Goal: Find specific page/section: Find specific page/section

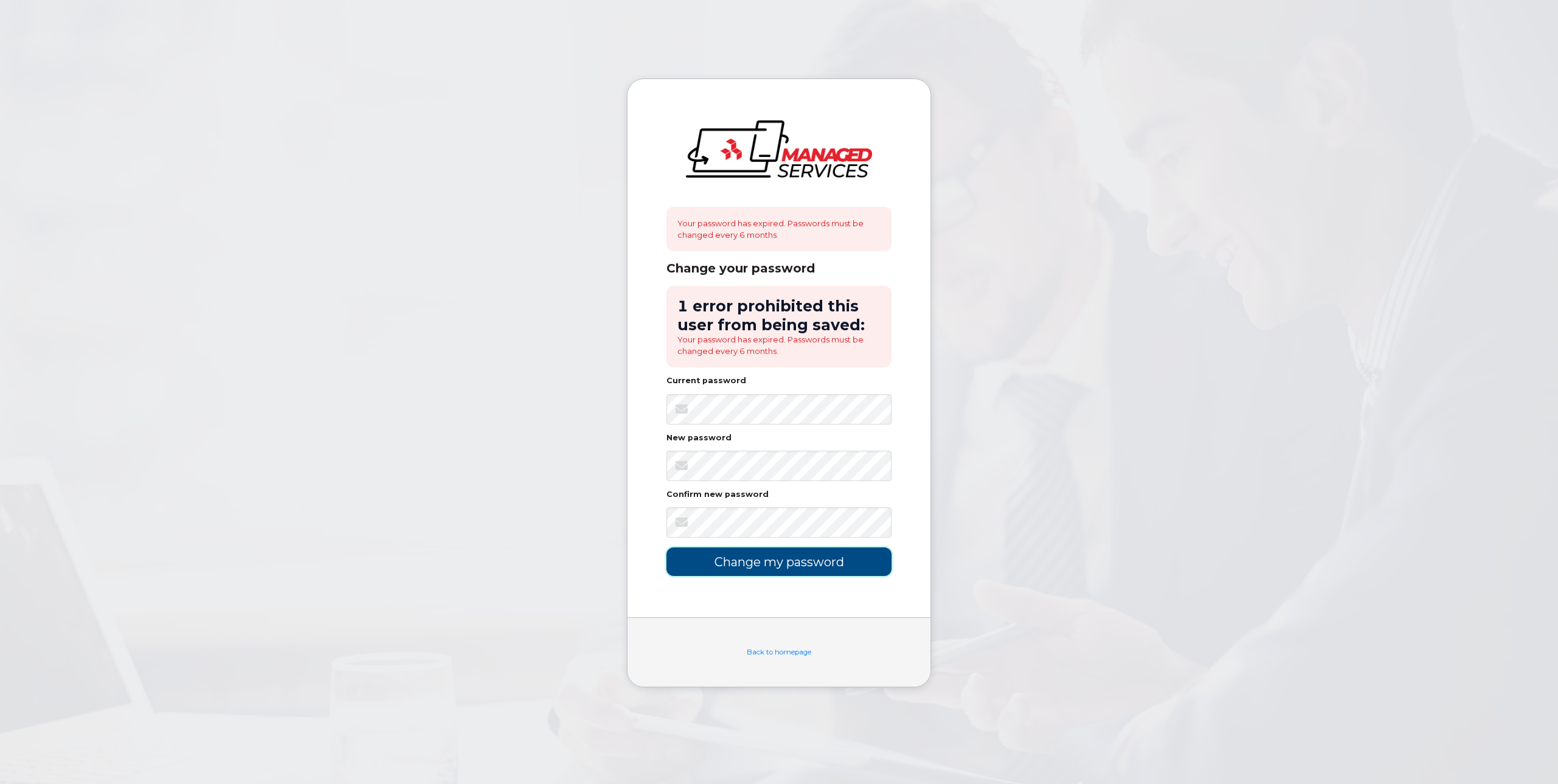
click at [753, 560] on input "Change my password" at bounding box center [779, 562] width 225 height 29
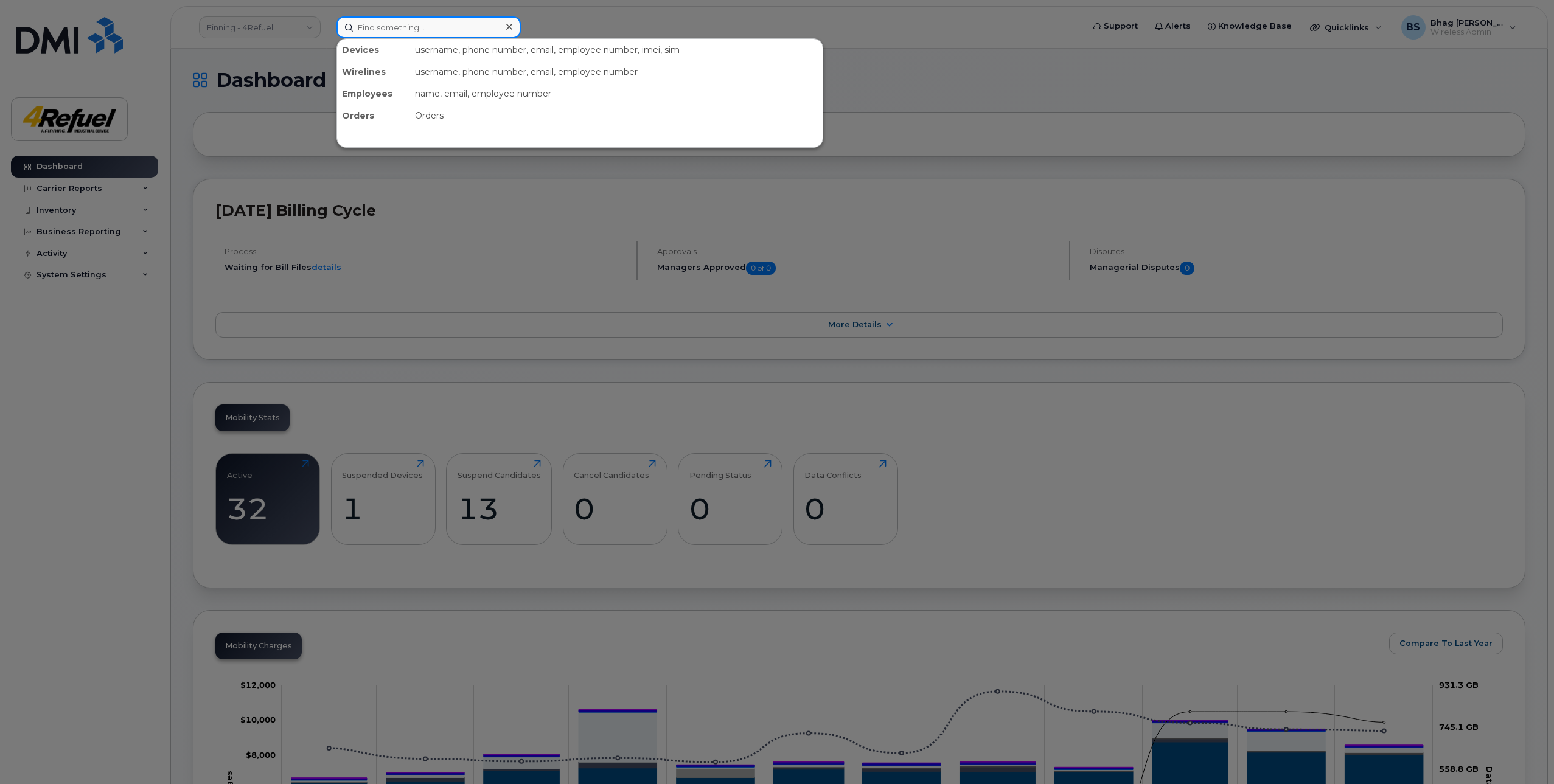
click at [395, 27] on input at bounding box center [429, 27] width 184 height 22
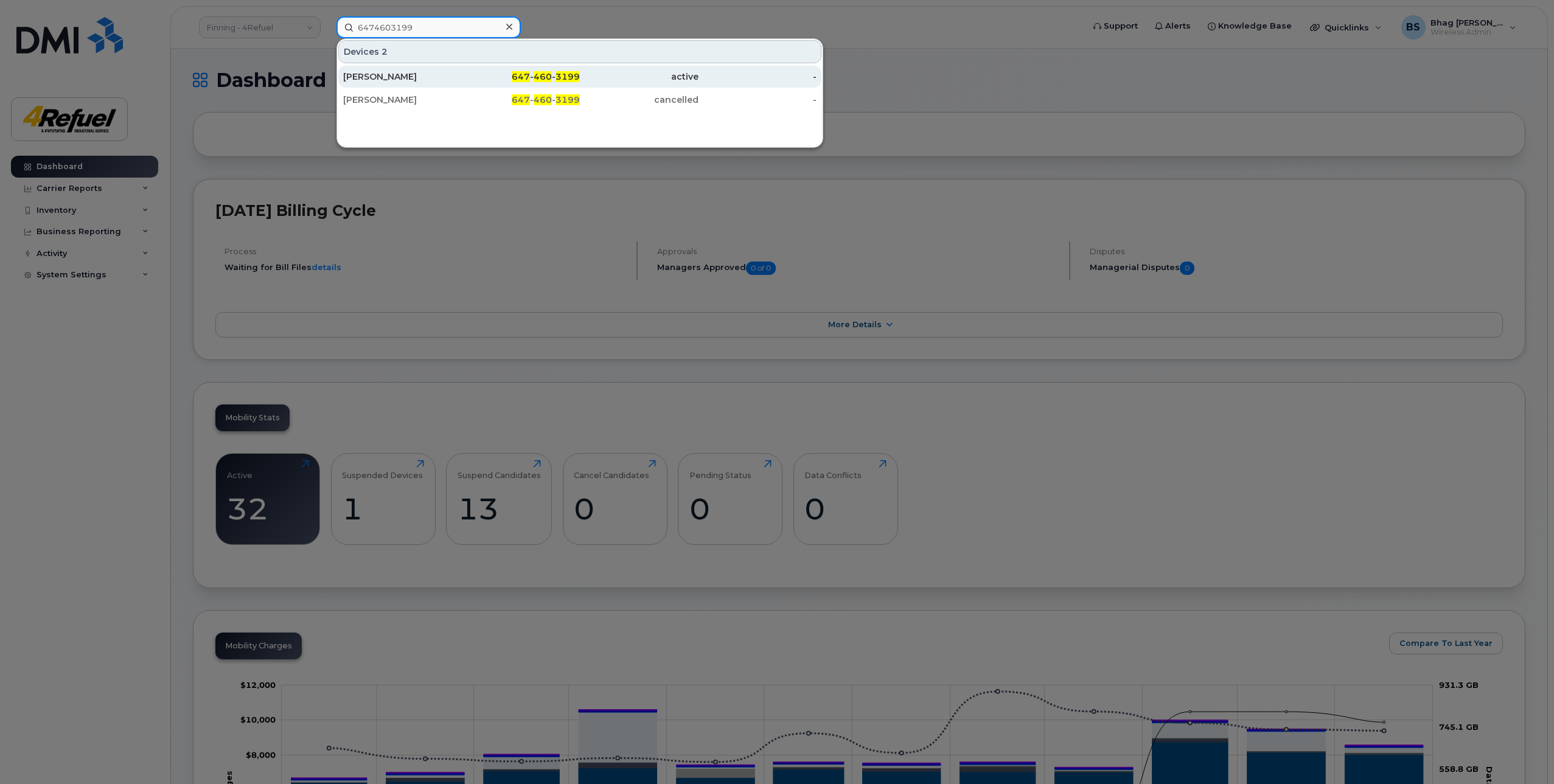
type input "6474603199"
click at [392, 75] on div "[PERSON_NAME]" at bounding box center [403, 77] width 119 height 12
